Goal: Task Accomplishment & Management: Manage account settings

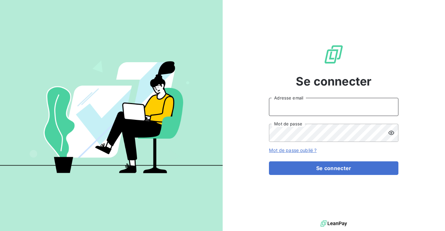
click at [337, 109] on input "Adresse email" at bounding box center [333, 107] width 129 height 18
type input "[EMAIL_ADDRESS][DOMAIN_NAME]"
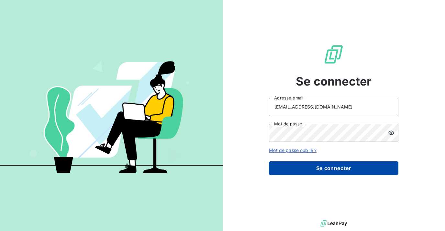
click at [335, 166] on button "Se connecter" at bounding box center [333, 168] width 129 height 14
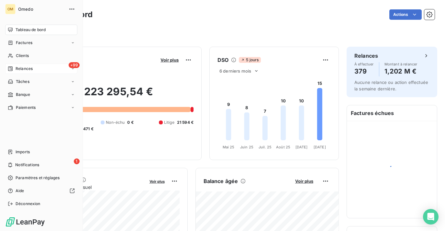
click at [20, 68] on span "Relances" at bounding box center [24, 69] width 17 height 6
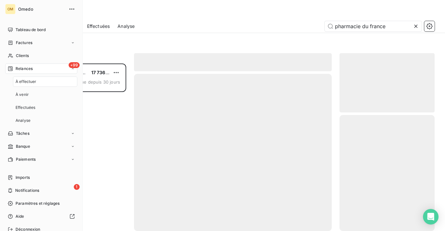
scroll to position [167, 95]
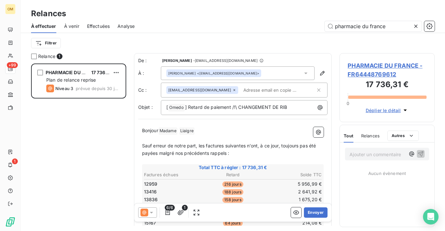
click at [416, 26] on icon at bounding box center [415, 26] width 3 height 3
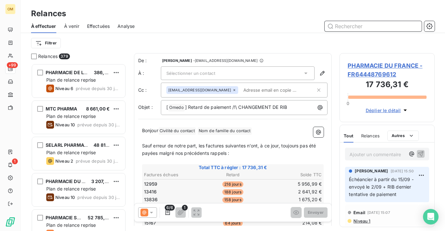
click at [408, 25] on input "text" at bounding box center [373, 26] width 97 height 10
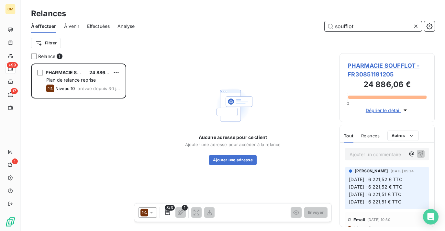
scroll to position [11, 0]
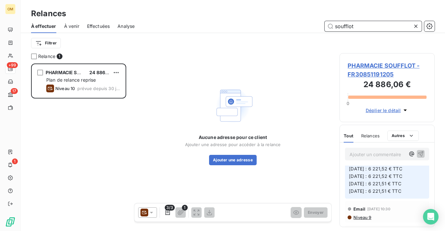
type input "soufflot"
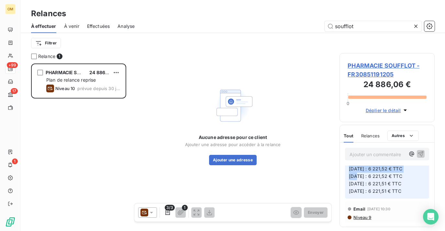
drag, startPoint x: 412, startPoint y: 168, endPoint x: 389, endPoint y: 165, distance: 22.5
click at [389, 165] on div "Ajouter un commentaire ﻿ [PERSON_NAME] [DATE] 09:14 Septembre 2025 : 6 221,52 €…" at bounding box center [387, 184] width 95 height 84
click at [389, 165] on div "Ajouter un commentaire ﻿" at bounding box center [387, 153] width 95 height 23
drag, startPoint x: 390, startPoint y: 168, endPoint x: 413, endPoint y: 169, distance: 22.4
click at [0, 0] on div "OM +99 17 1 Relances À effectuer À venir Effectuées Analyse soufflot Filtrer Re…" at bounding box center [222, 115] width 445 height 231
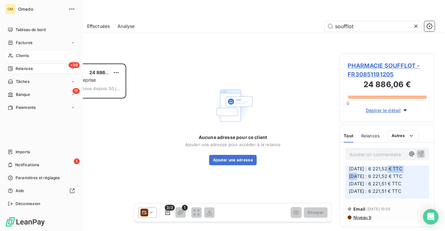
click at [17, 56] on span "Clients" at bounding box center [22, 56] width 13 height 6
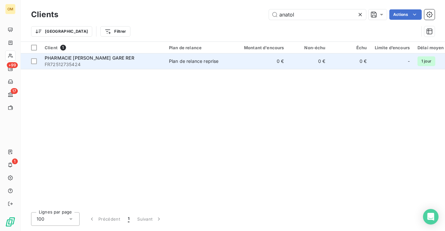
type input "anatol"
click at [205, 64] on div "Plan de relance reprise" at bounding box center [194, 61] width 50 height 6
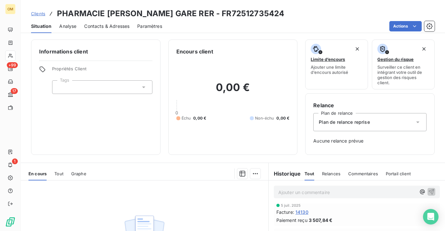
scroll to position [29, 0]
